Goal: Task Accomplishment & Management: Use online tool/utility

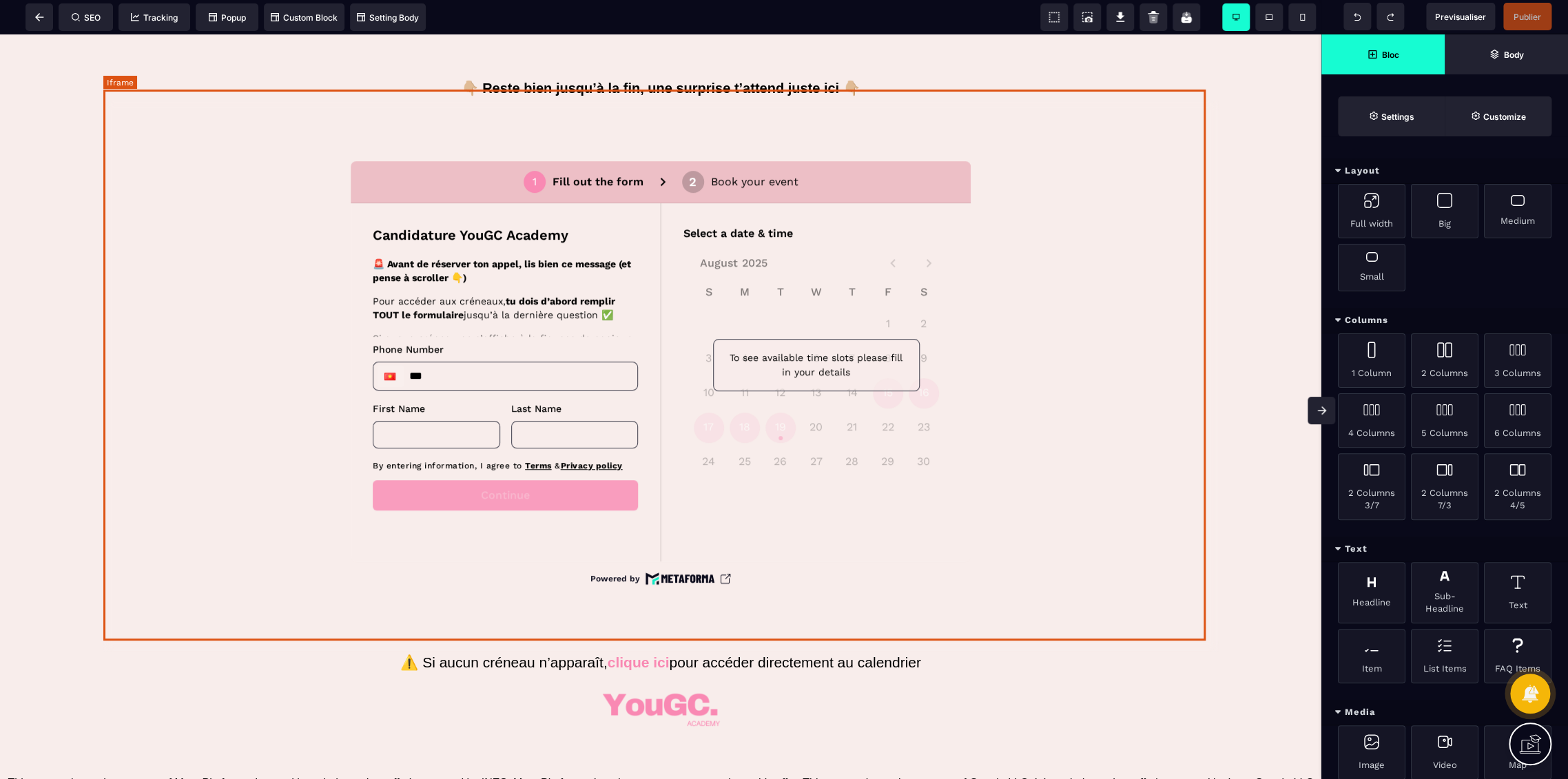
scroll to position [561, 0]
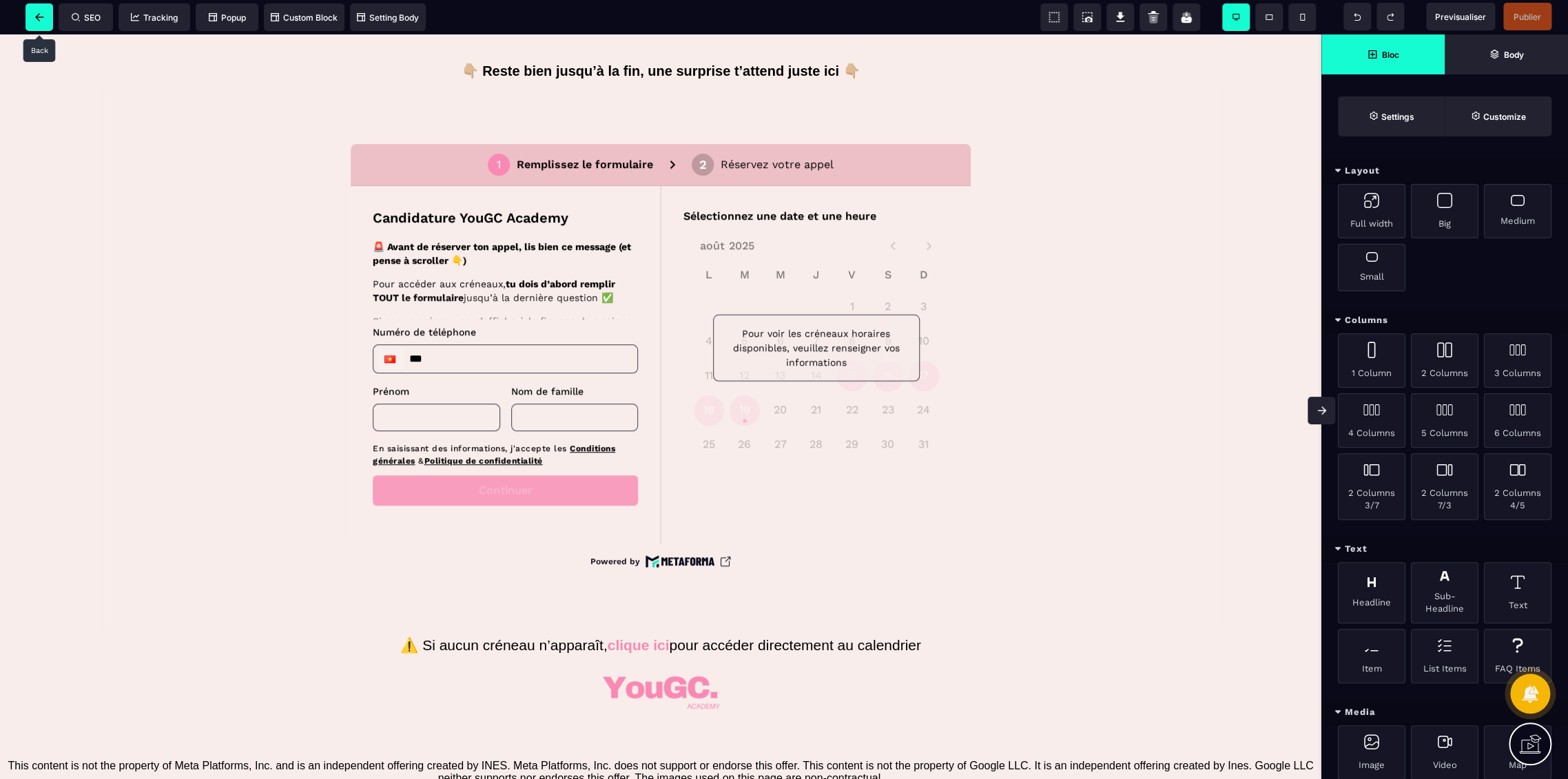
click at [43, 22] on span at bounding box center [39, 17] width 28 height 28
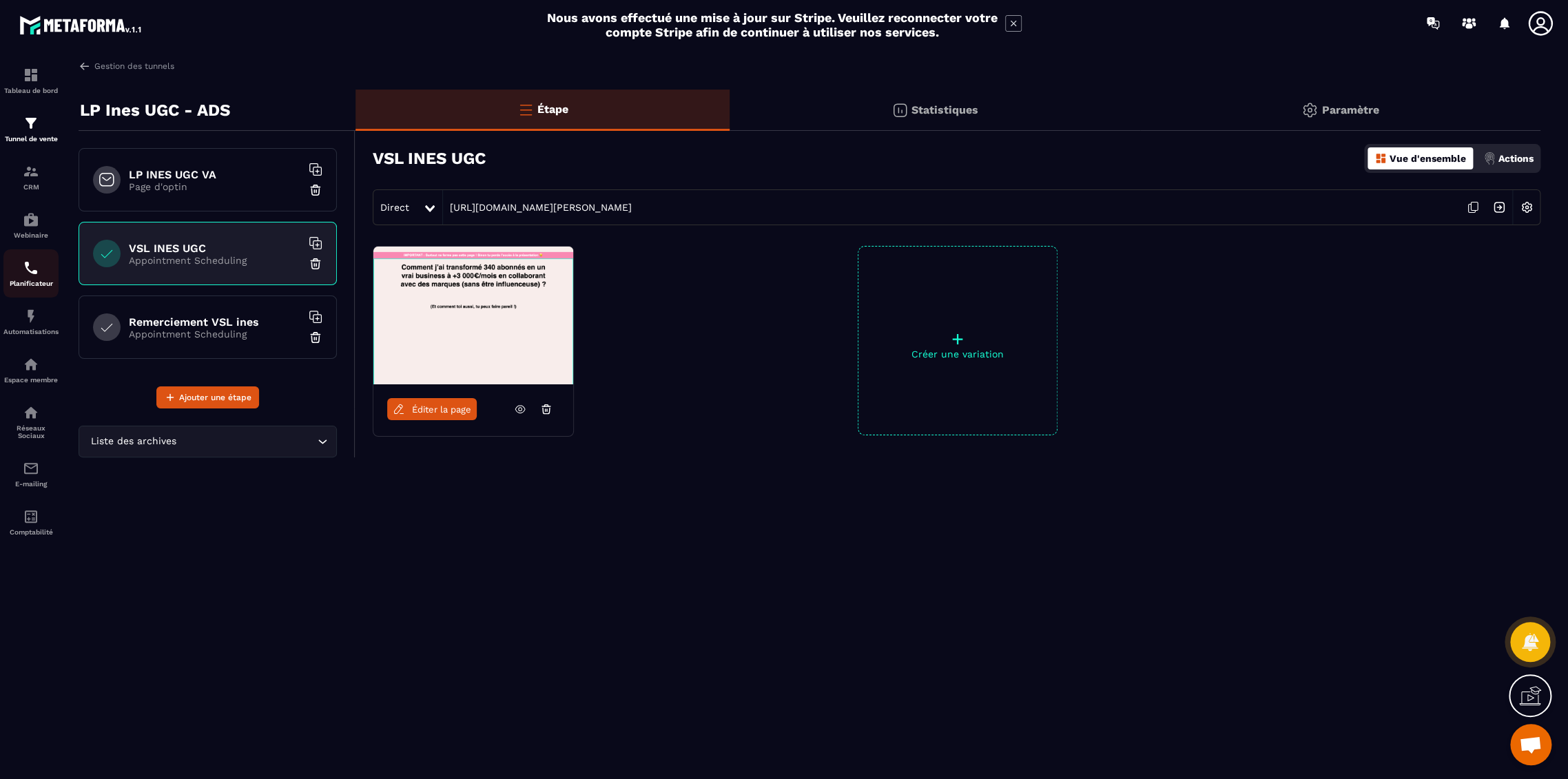
click at [22, 266] on div "Planificateur" at bounding box center [31, 273] width 55 height 28
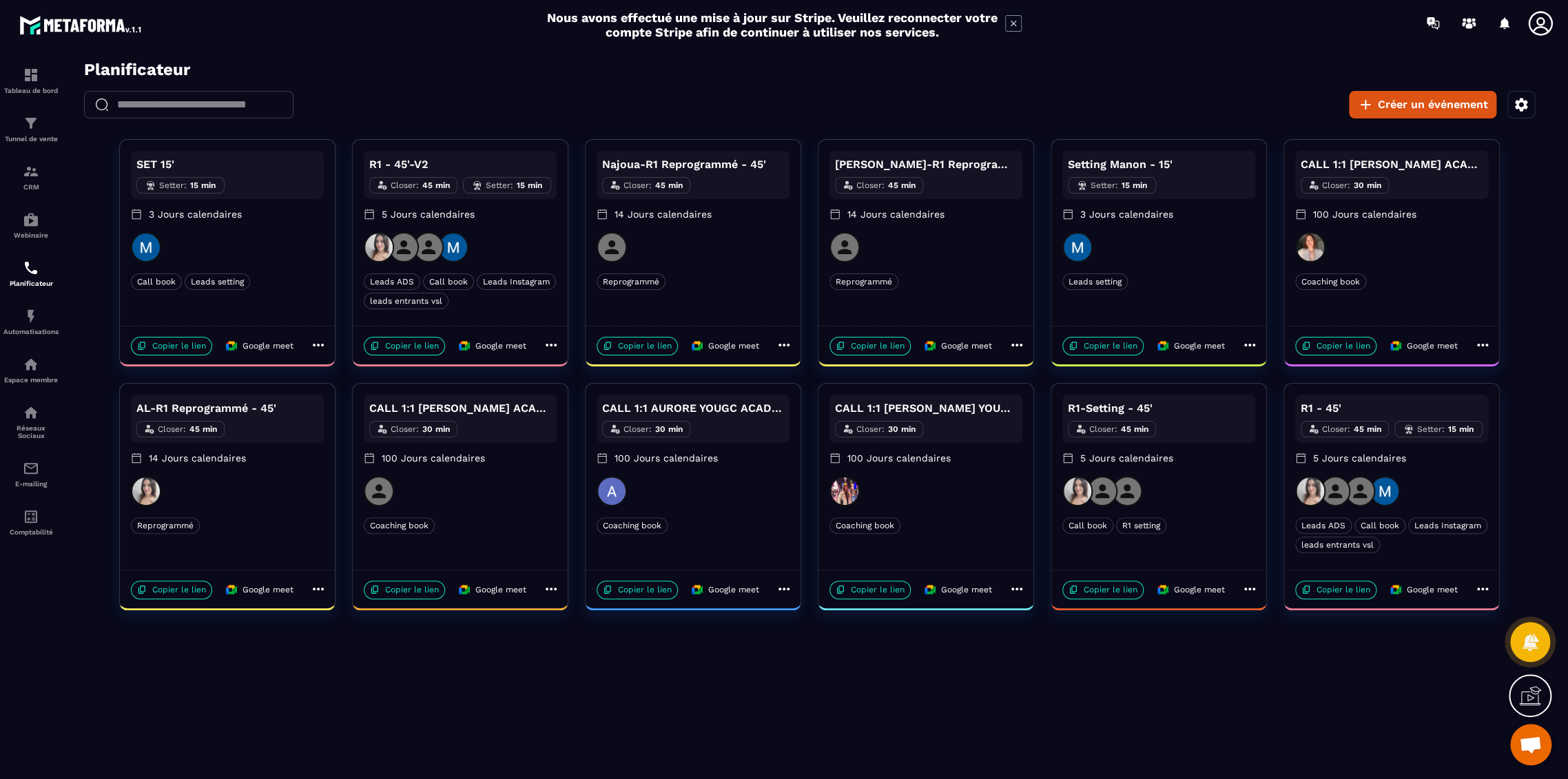
click at [1413, 477] on div at bounding box center [1391, 491] width 193 height 31
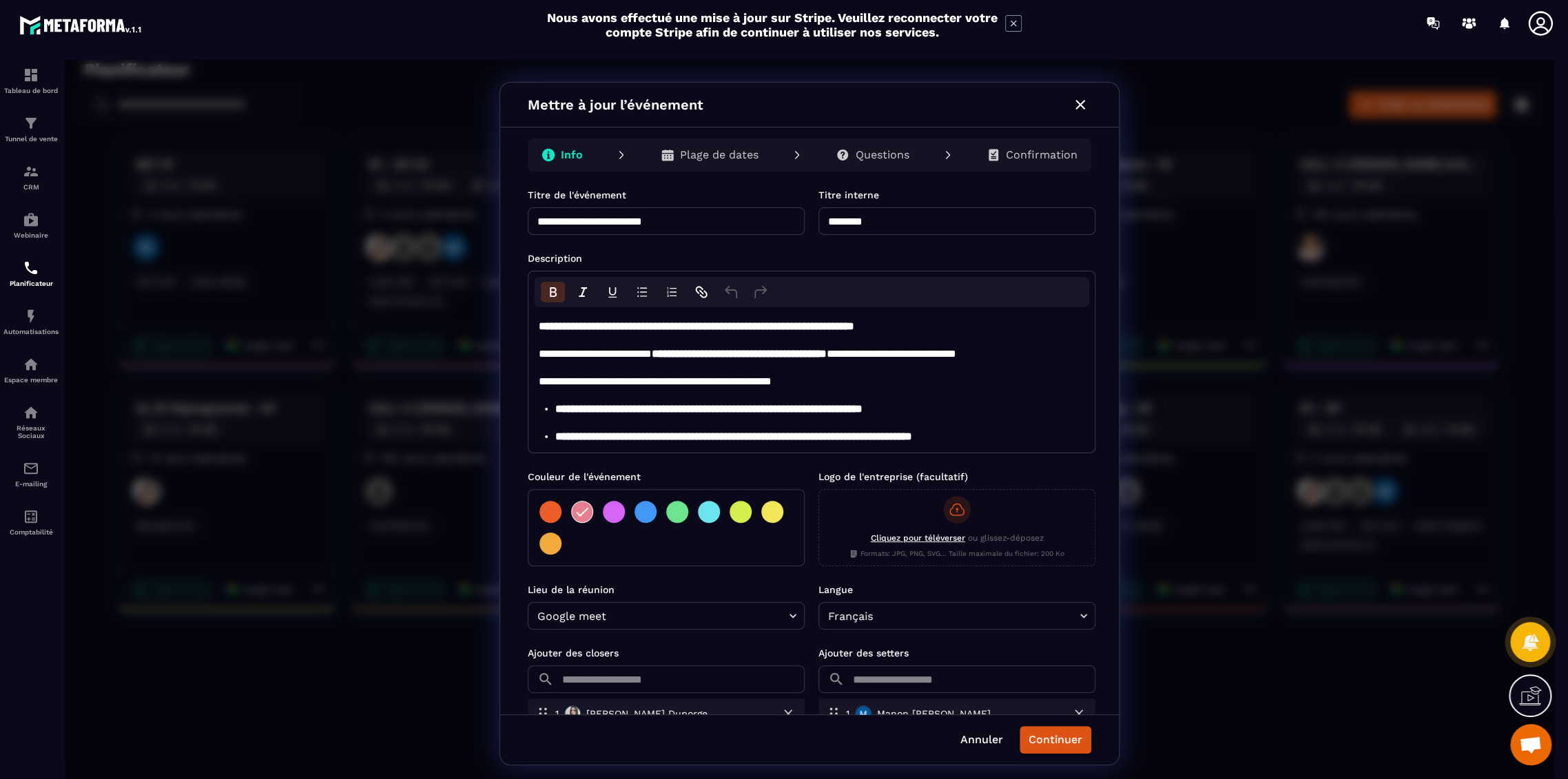
click at [707, 155] on p "Plage de dates" at bounding box center [720, 154] width 79 height 13
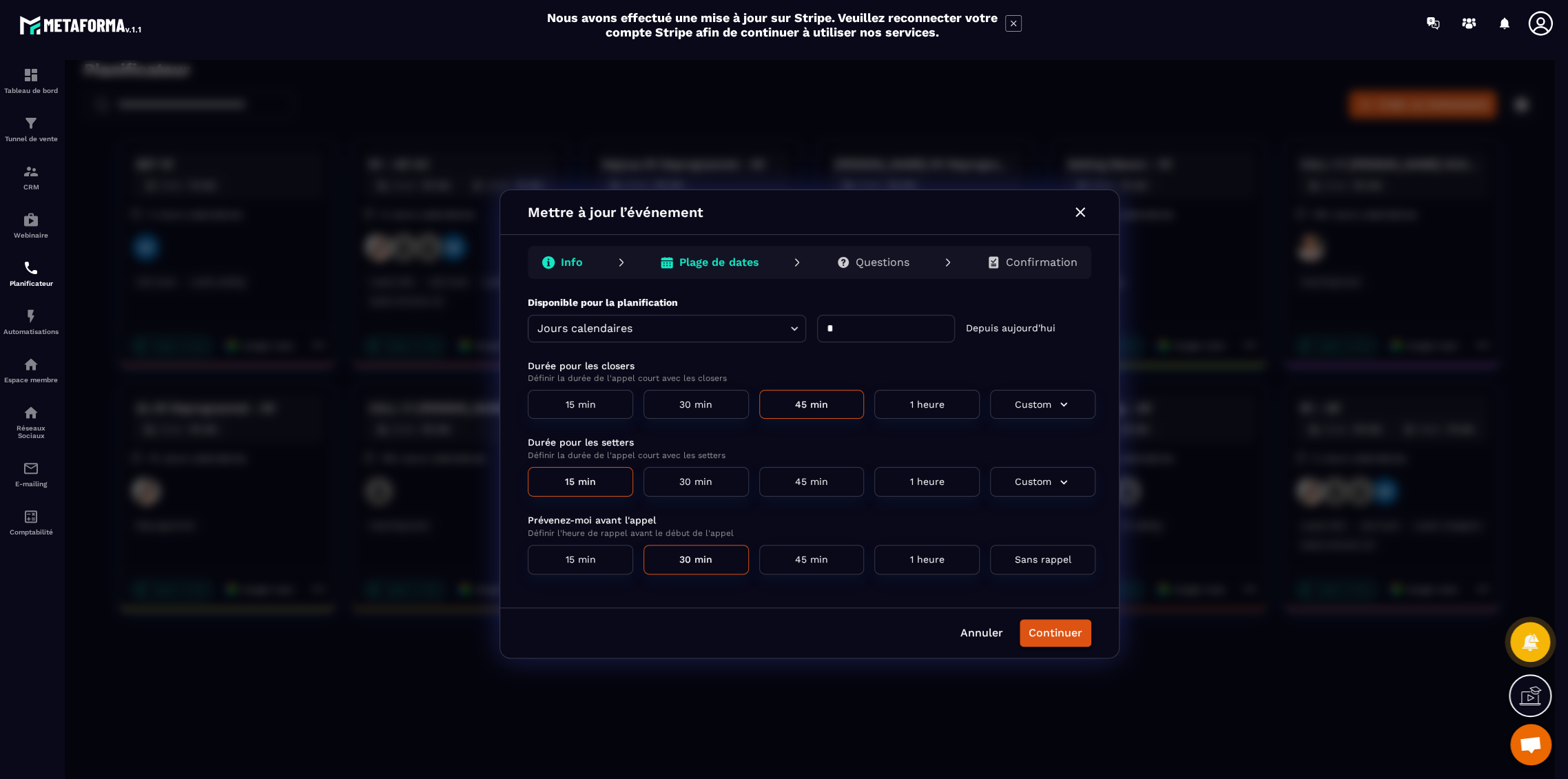
click at [875, 266] on p "Questions" at bounding box center [882, 262] width 54 height 13
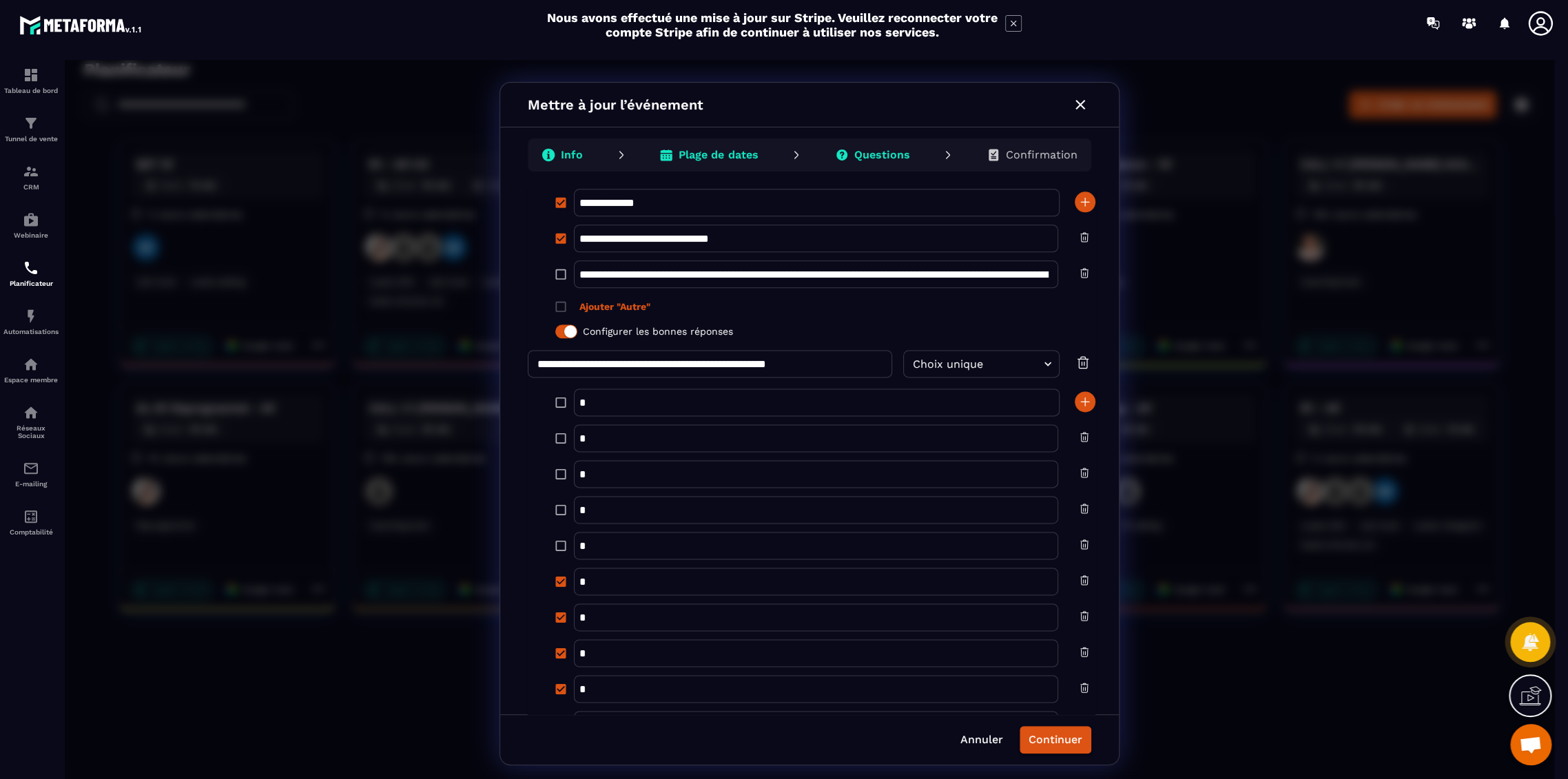
scroll to position [1372, 0]
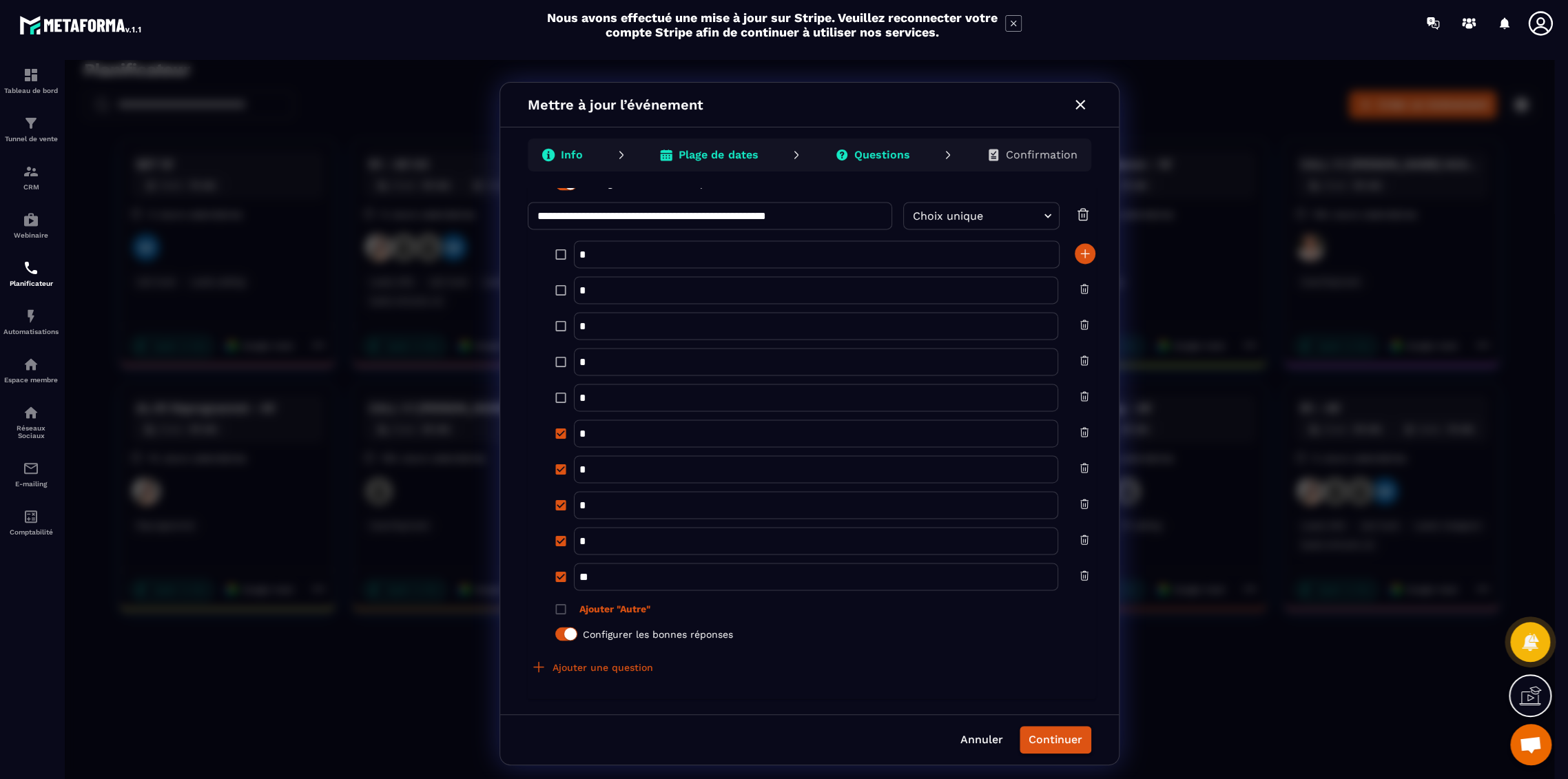
click at [713, 153] on p "Plage de dates" at bounding box center [718, 154] width 79 height 13
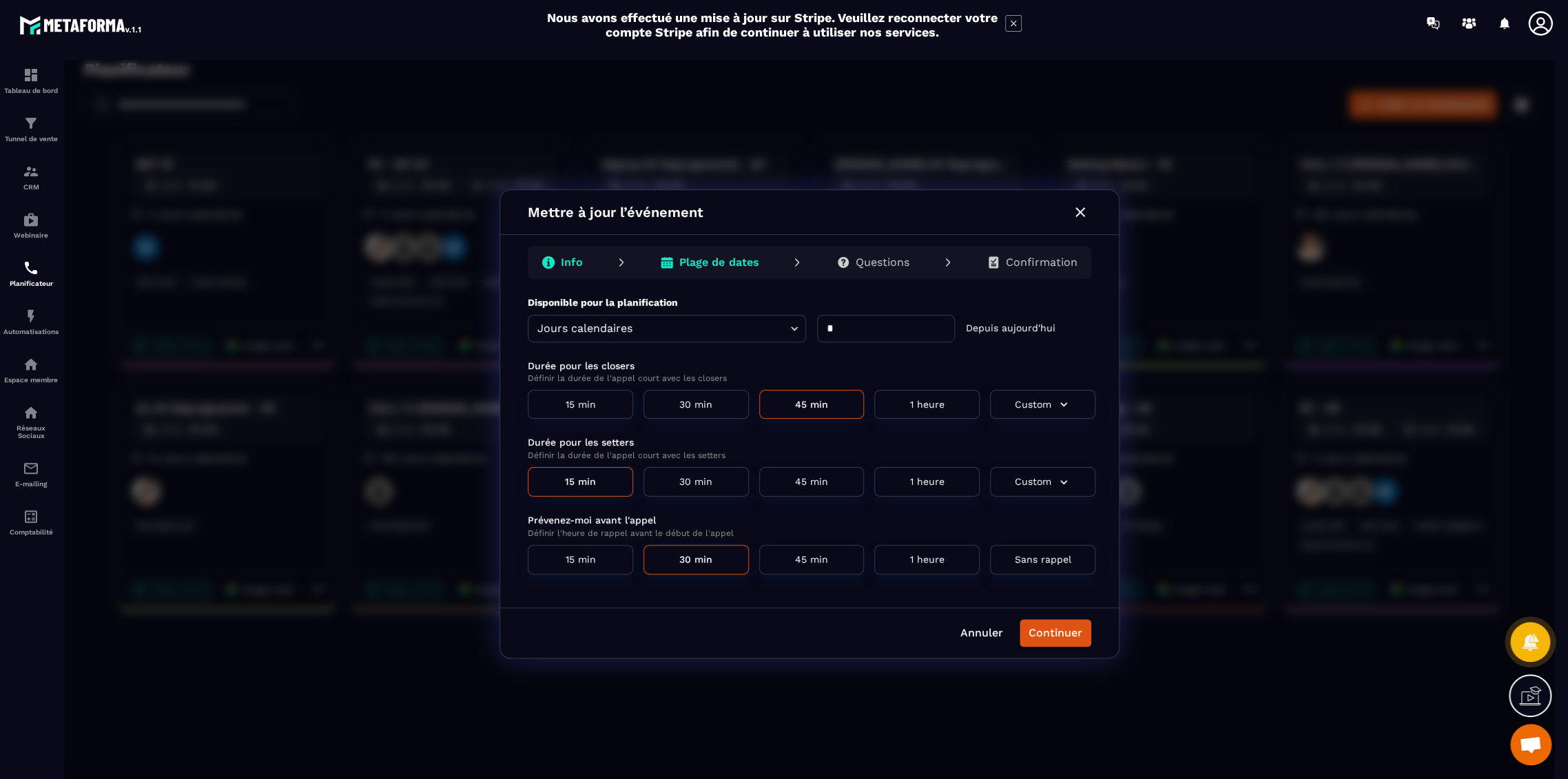
click at [573, 261] on p "Info" at bounding box center [572, 262] width 22 height 13
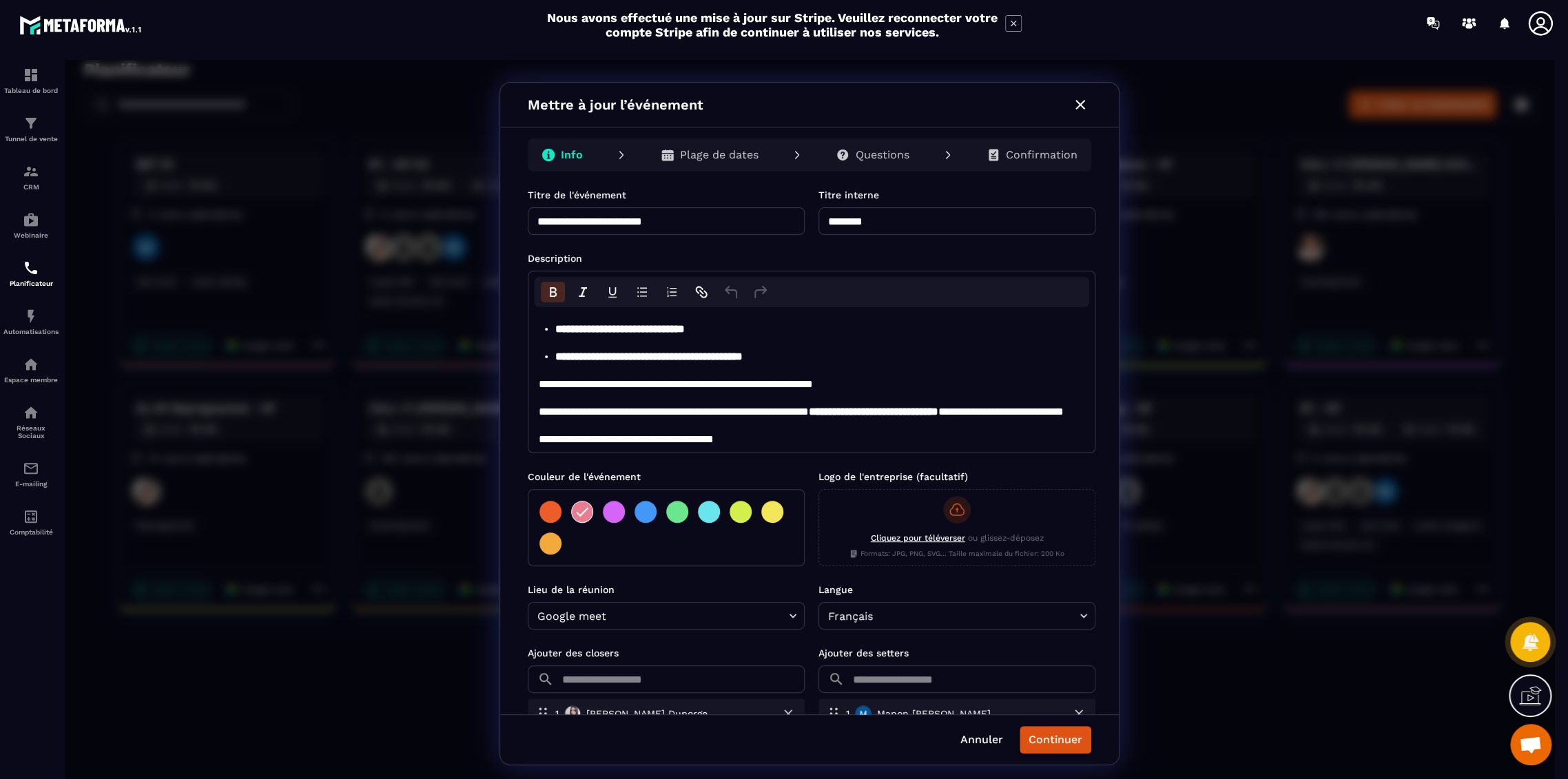
scroll to position [382, 0]
